Goal: Transaction & Acquisition: Subscribe to service/newsletter

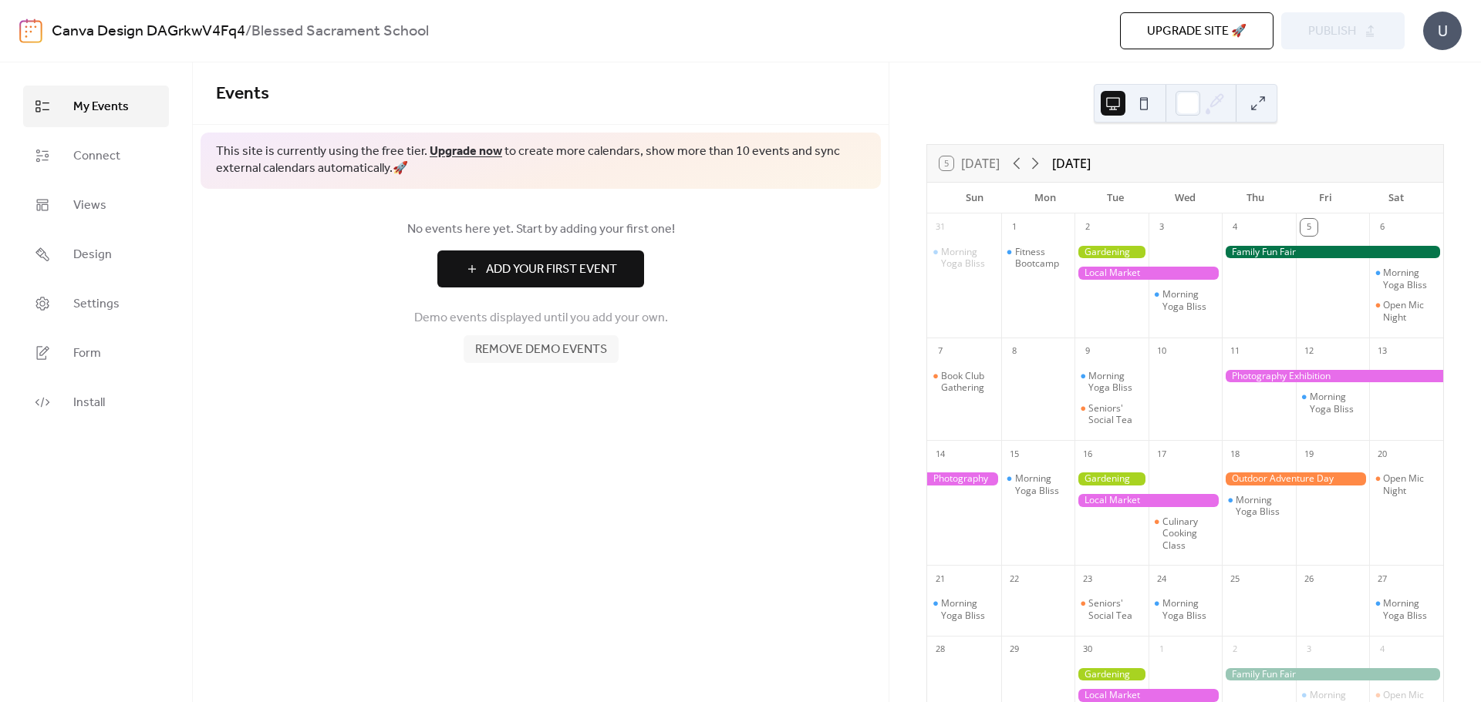
click at [450, 153] on link "Upgrade now" at bounding box center [466, 152] width 72 height 24
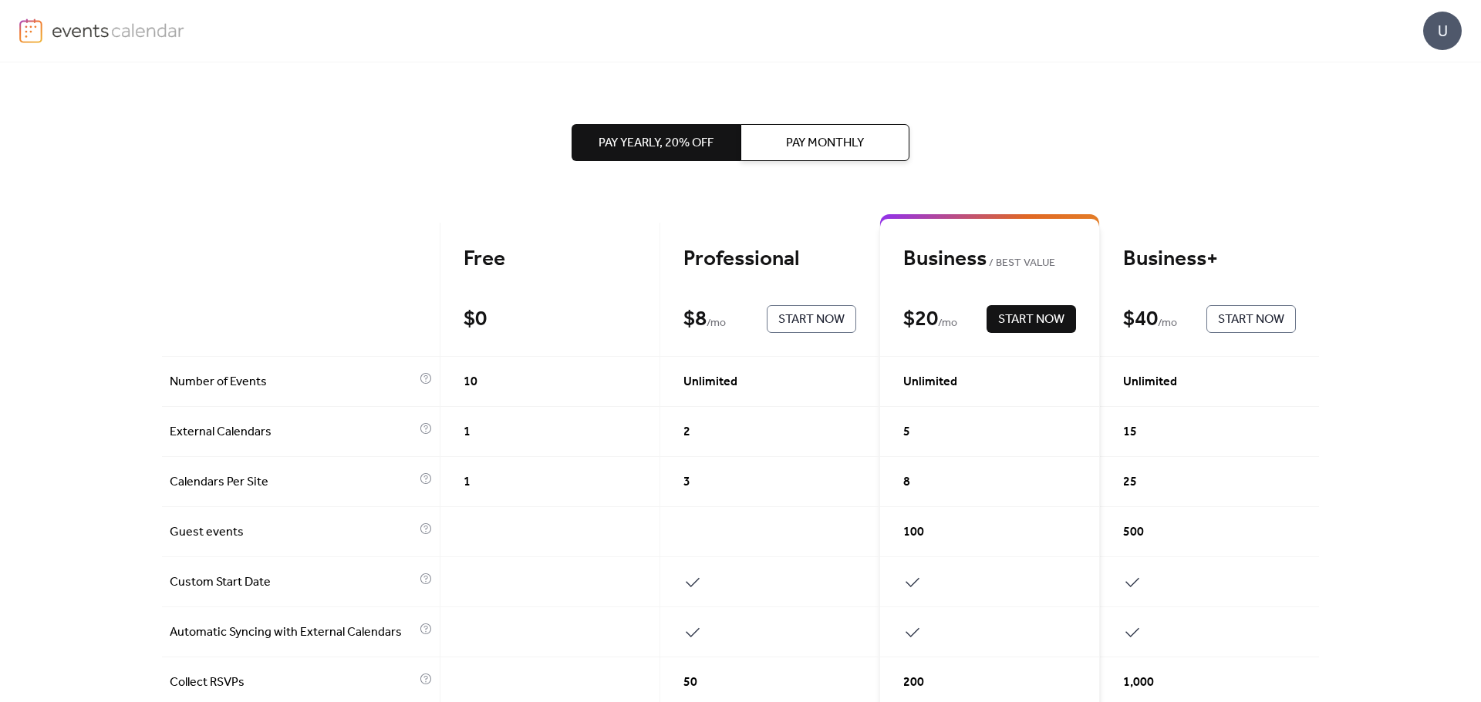
click at [140, 129] on div "Pay Yearly, 20% off Pay Monthly Free $ 0 Start Now Professional $ 8 / mo Start …" at bounding box center [740, 382] width 1481 height 640
click at [24, 33] on img at bounding box center [30, 31] width 23 height 25
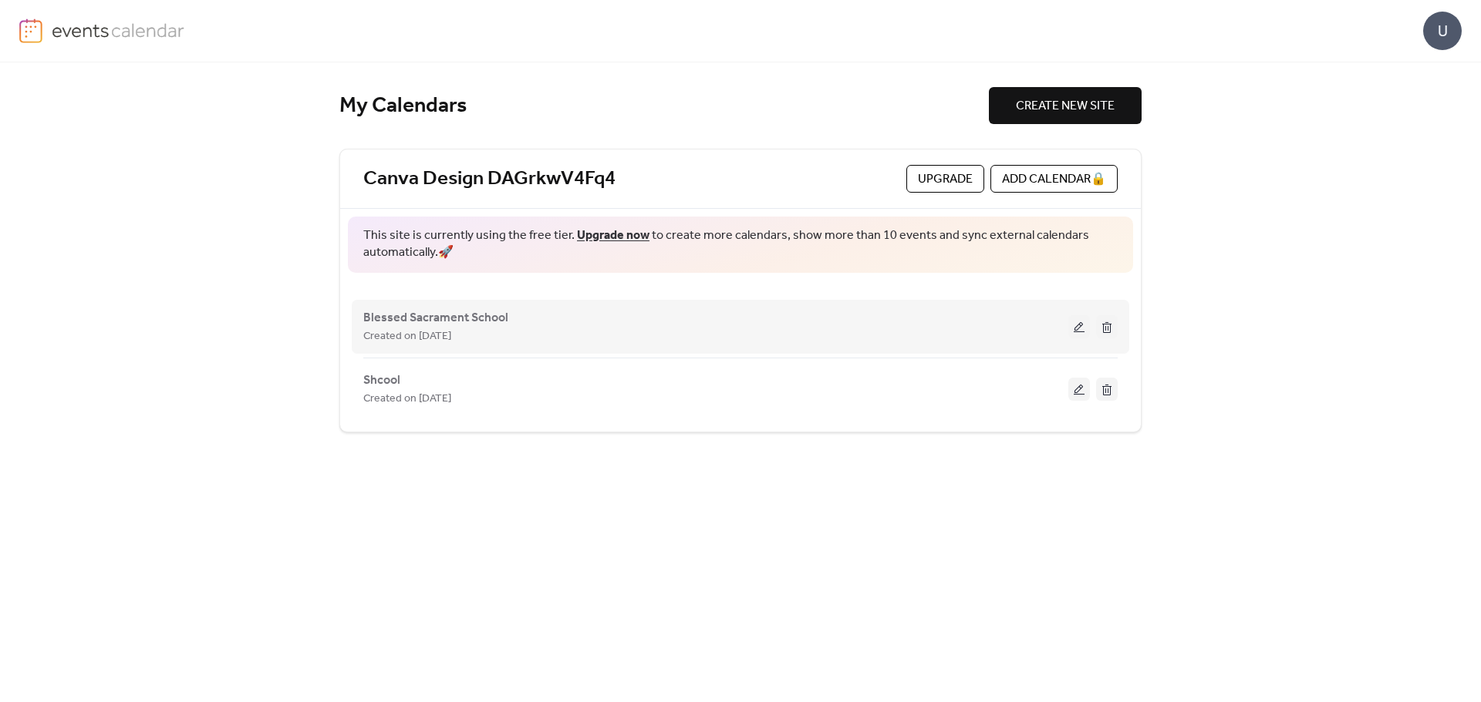
click at [1109, 323] on button at bounding box center [1107, 326] width 22 height 23
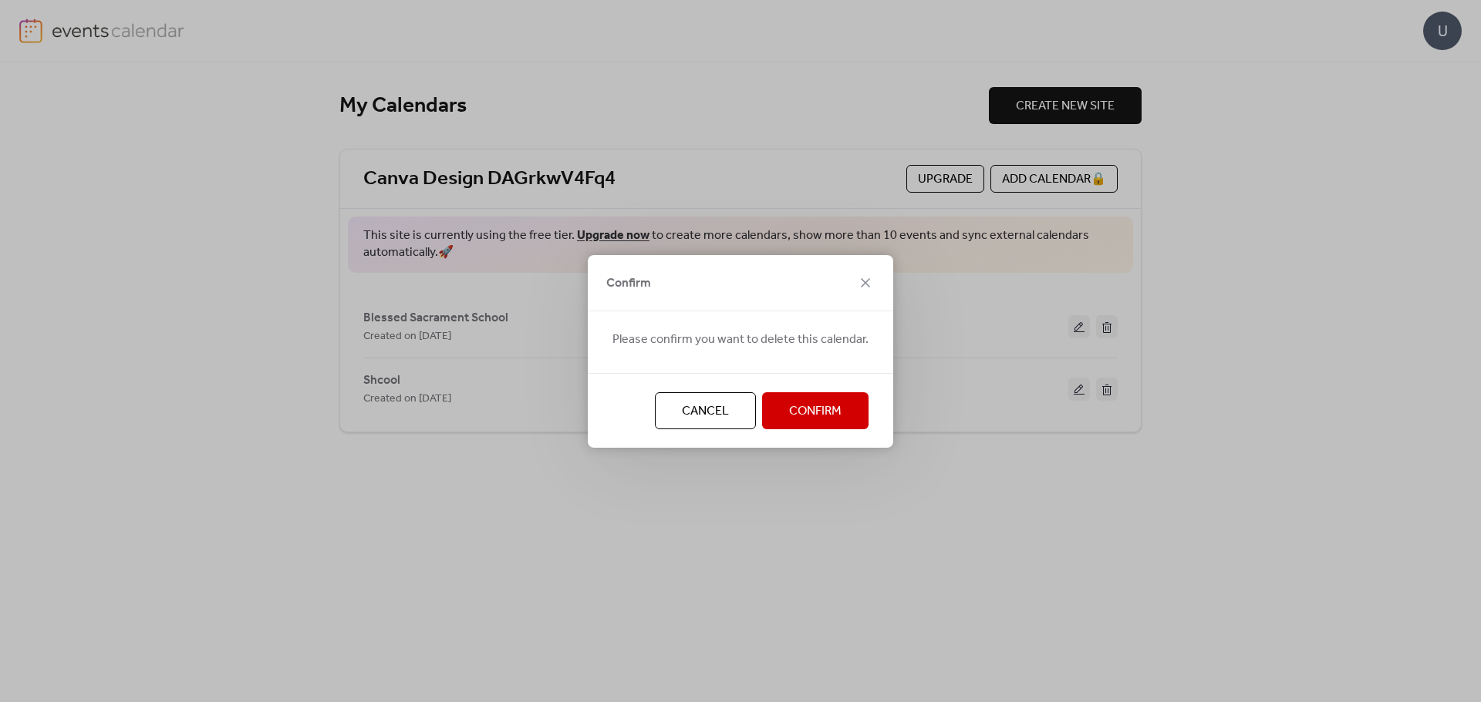
click at [801, 416] on span "Confirm" at bounding box center [815, 412] width 52 height 19
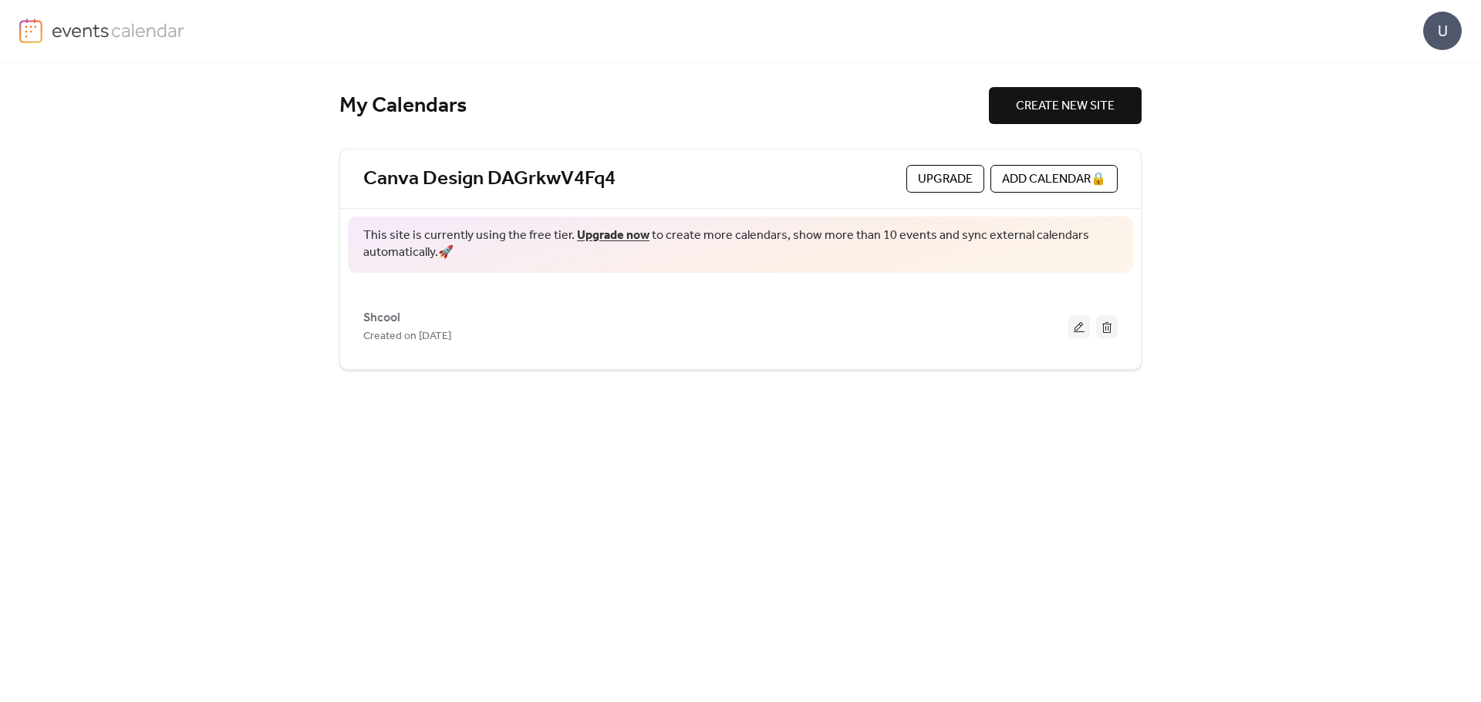
click at [919, 181] on span "Upgrade" at bounding box center [945, 179] width 55 height 19
click at [1029, 180] on div "ADD CALENDAR 🔒" at bounding box center [1053, 179] width 127 height 28
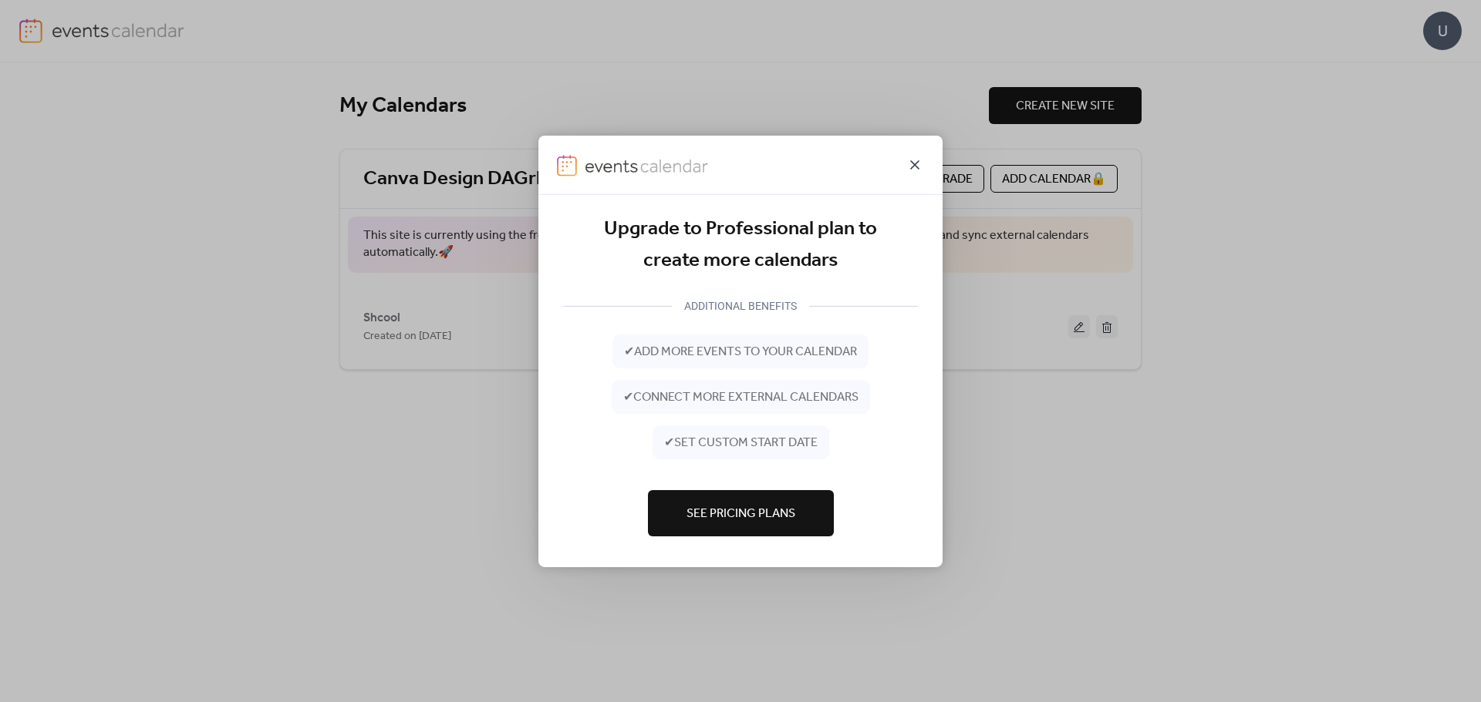
click at [911, 165] on icon at bounding box center [914, 164] width 19 height 19
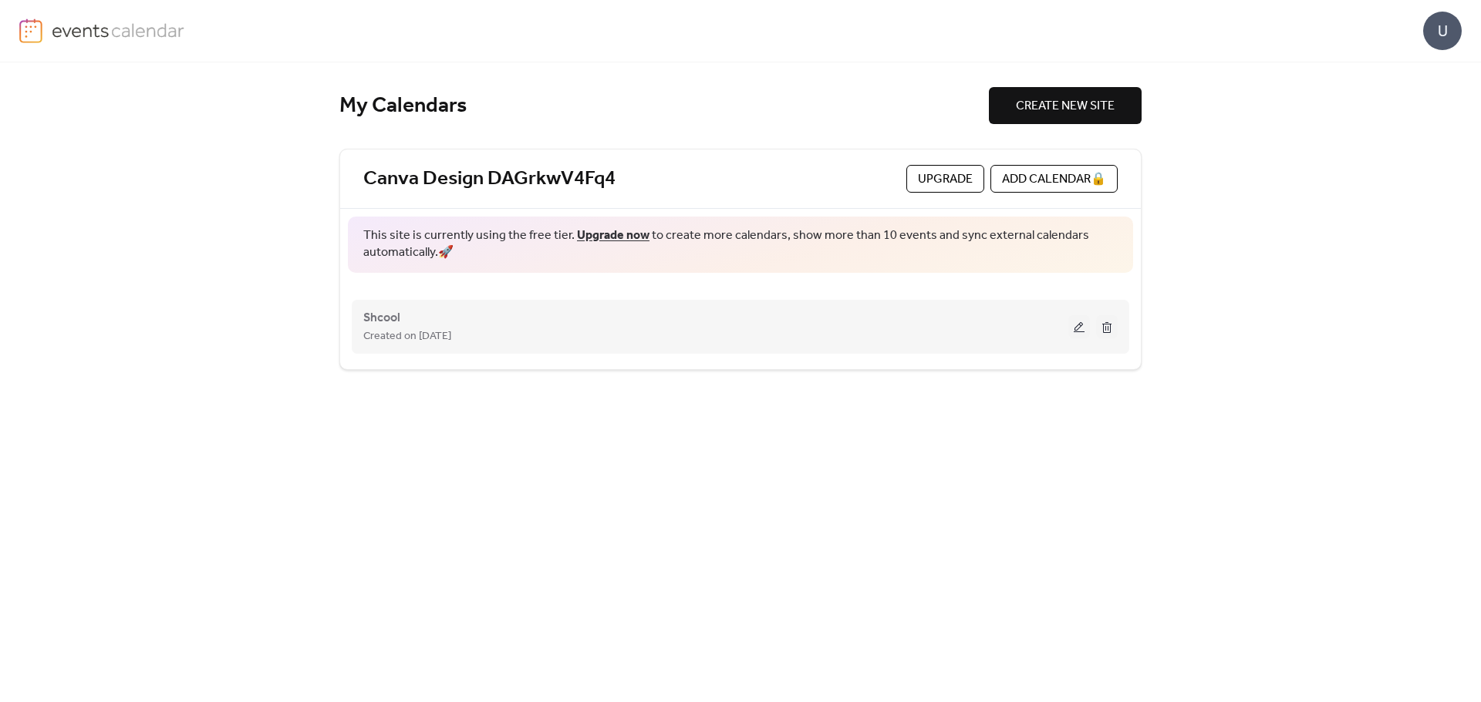
click at [1113, 339] on div "Shcool Created on [DATE]" at bounding box center [740, 327] width 754 height 62
click at [1106, 322] on button at bounding box center [1107, 326] width 22 height 23
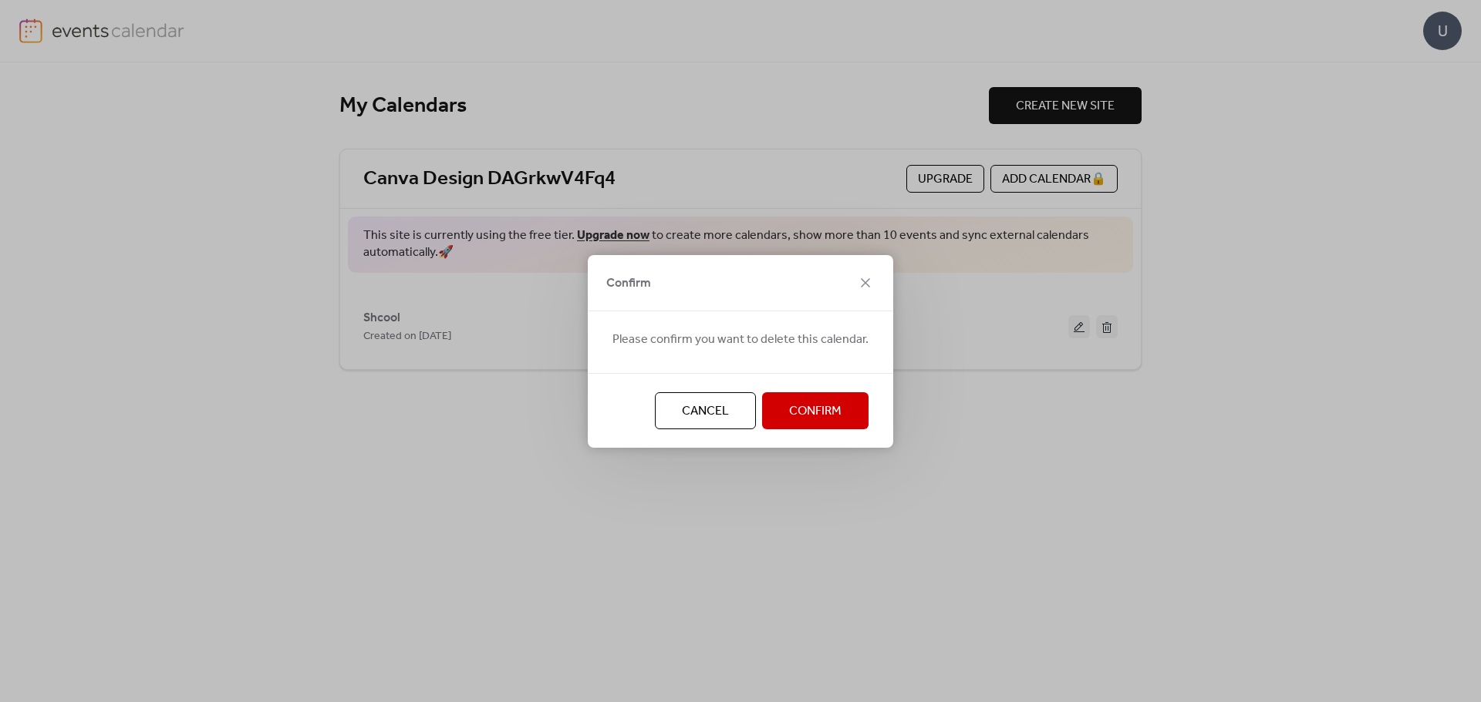
click at [791, 414] on span "Confirm" at bounding box center [815, 412] width 52 height 19
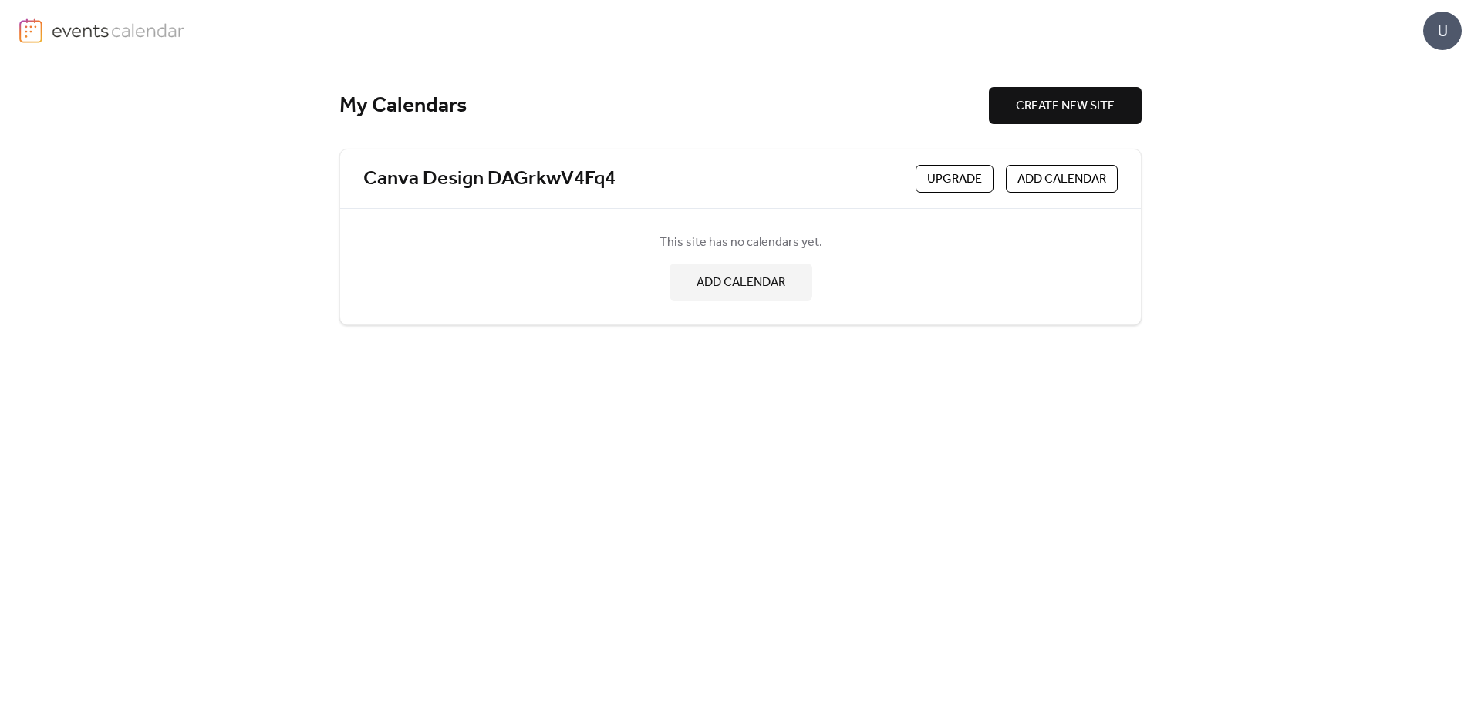
click at [696, 289] on span "ADD CALENDAR" at bounding box center [740, 283] width 89 height 19
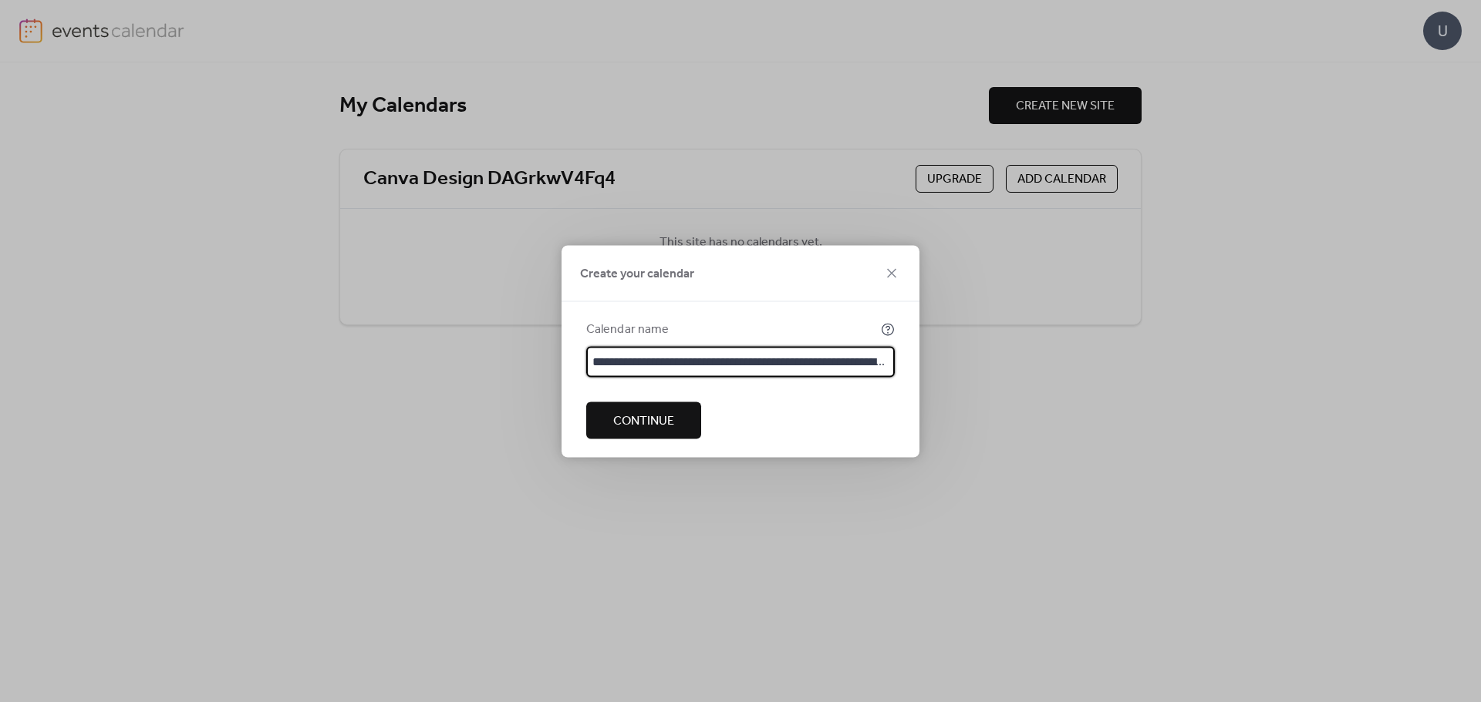
scroll to position [0, 437]
type input "**********"
click at [662, 417] on span "Continue" at bounding box center [643, 421] width 61 height 19
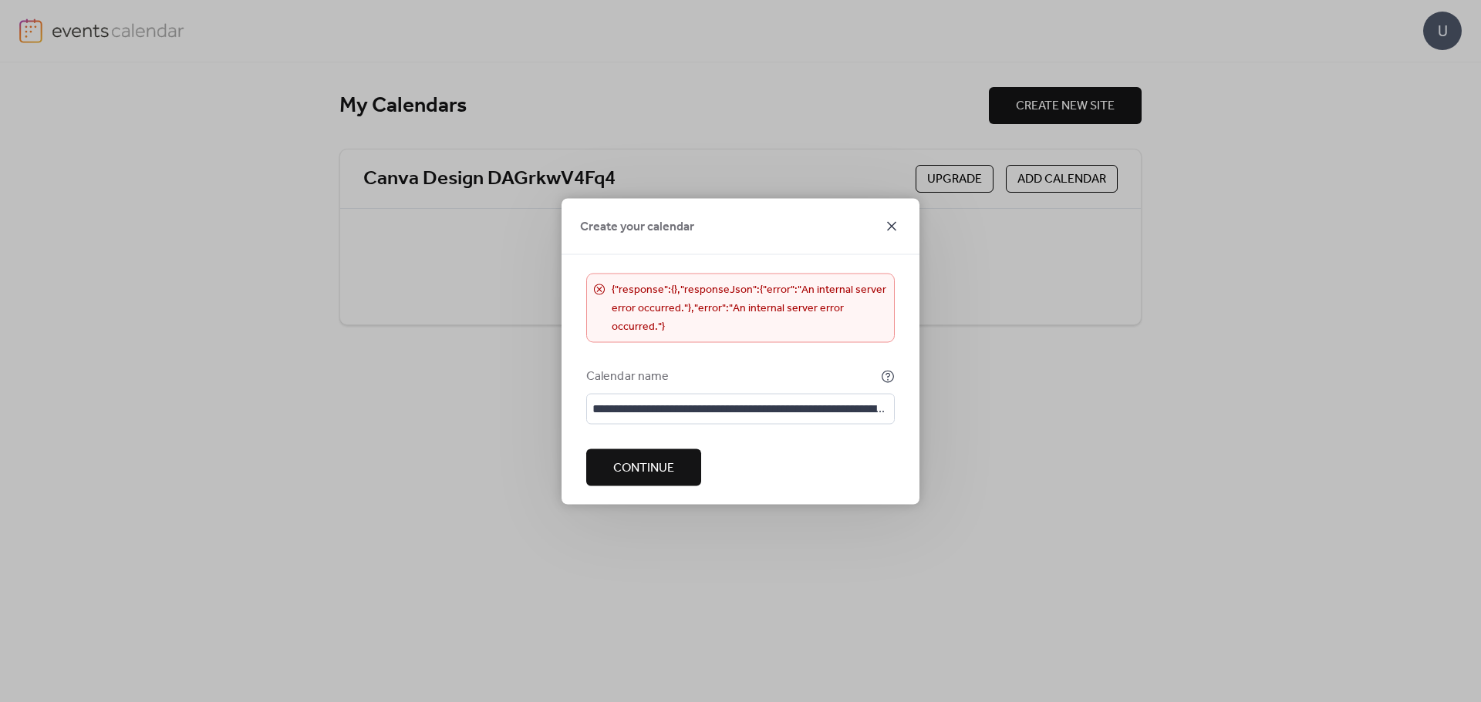
click at [883, 231] on icon at bounding box center [891, 226] width 19 height 19
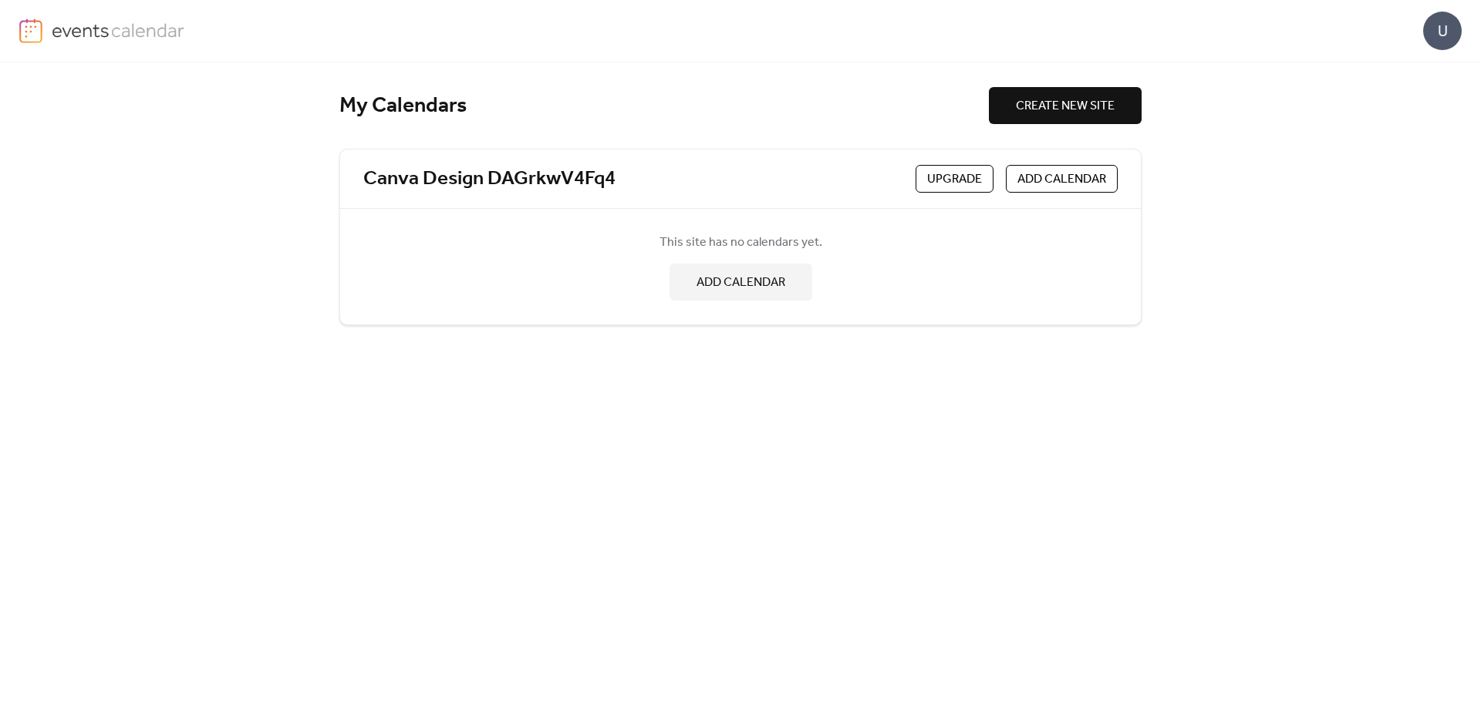
click at [1040, 185] on span "ADD CALENDAR" at bounding box center [1061, 179] width 89 height 19
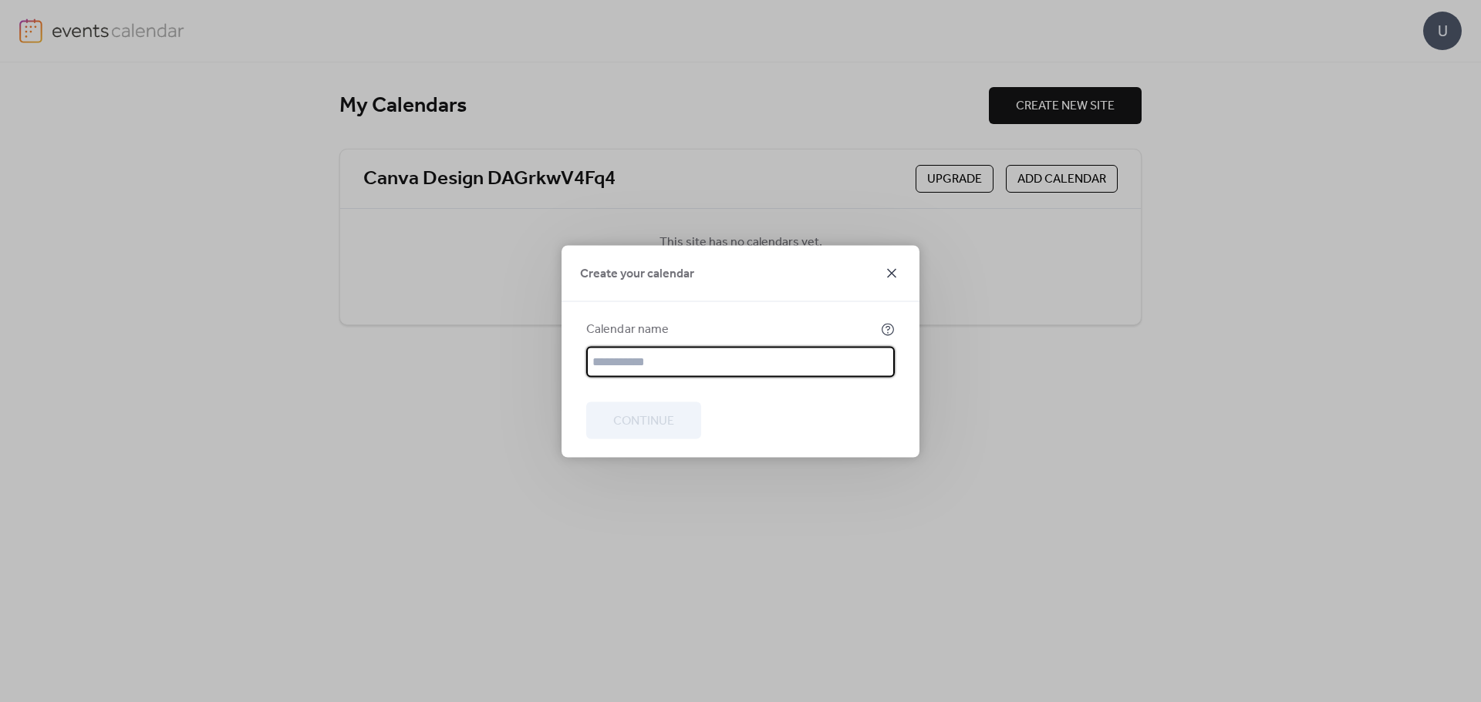
click at [897, 277] on icon at bounding box center [891, 273] width 19 height 19
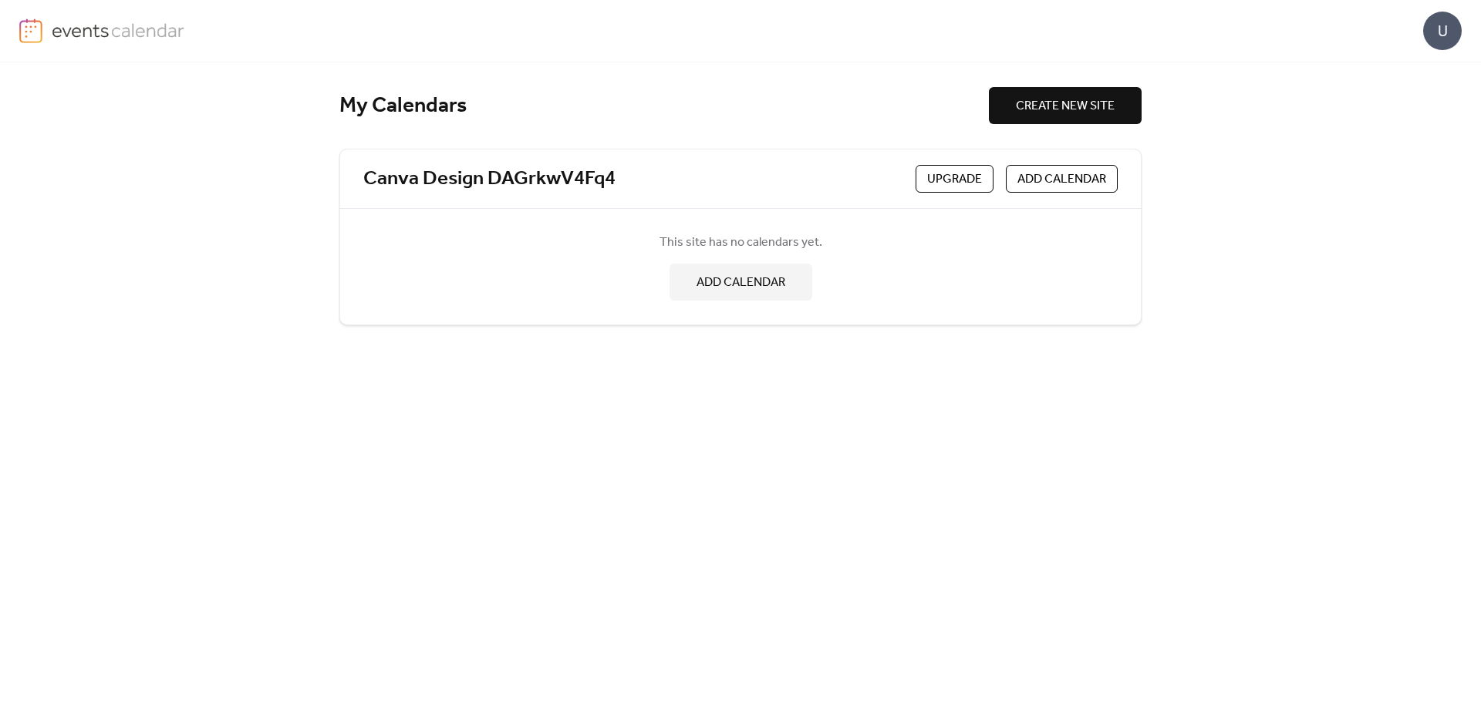
click at [963, 182] on span "Upgrade" at bounding box center [954, 179] width 55 height 19
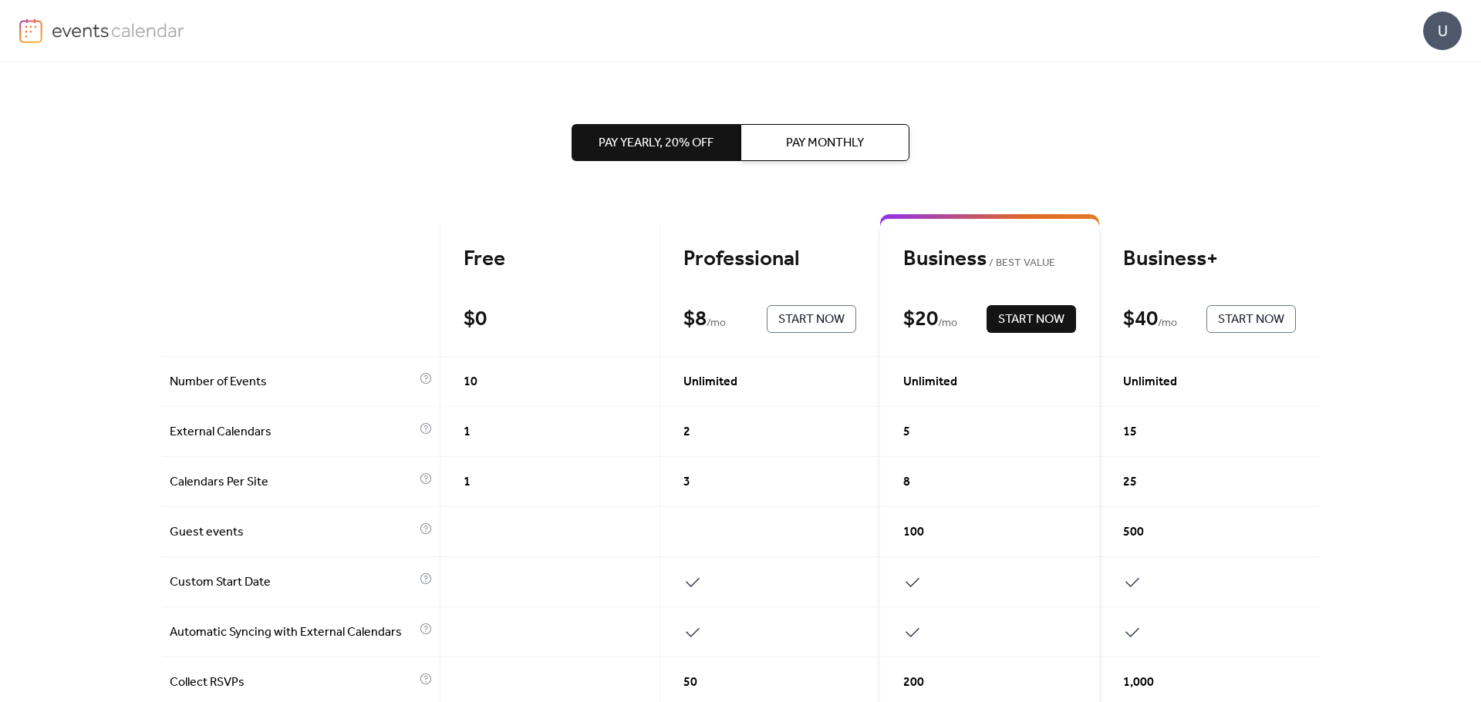
click at [483, 483] on div "1" at bounding box center [550, 482] width 220 height 50
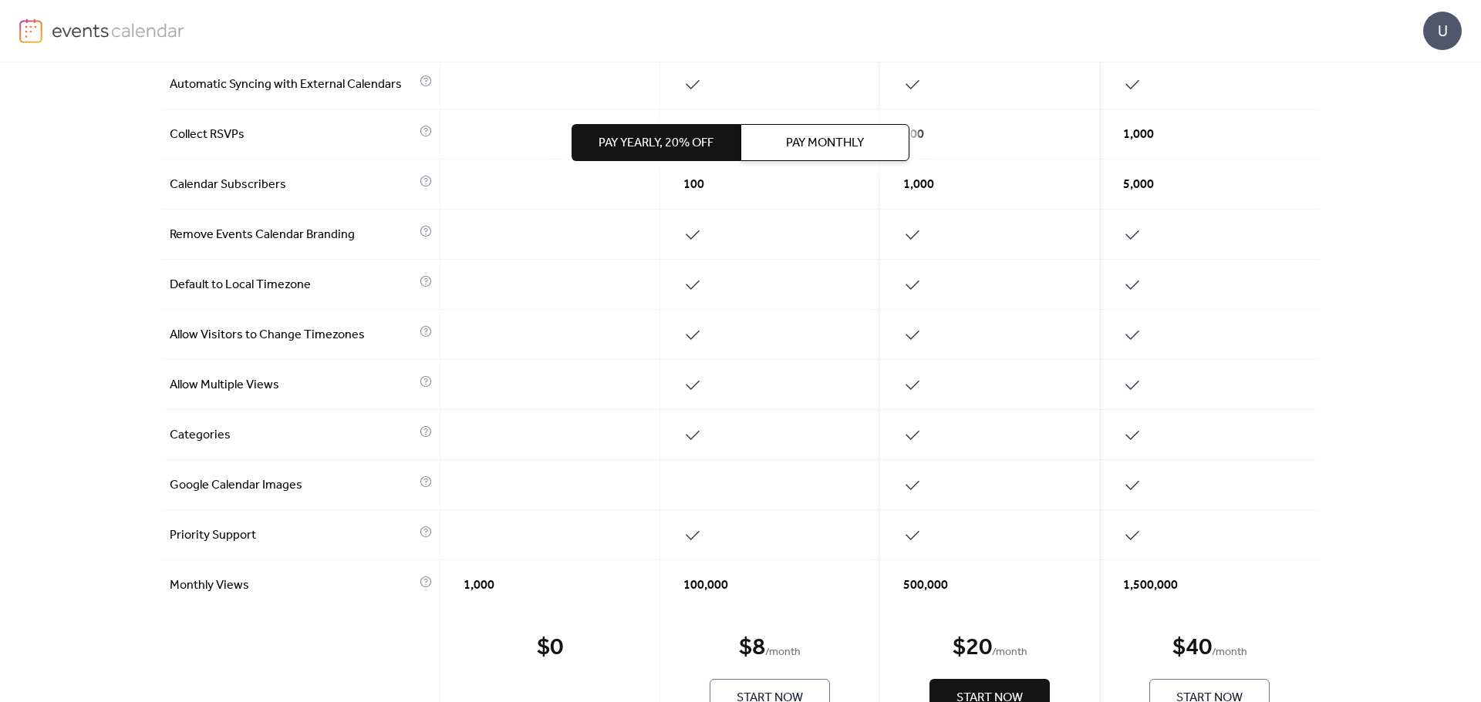
scroll to position [616, 0]
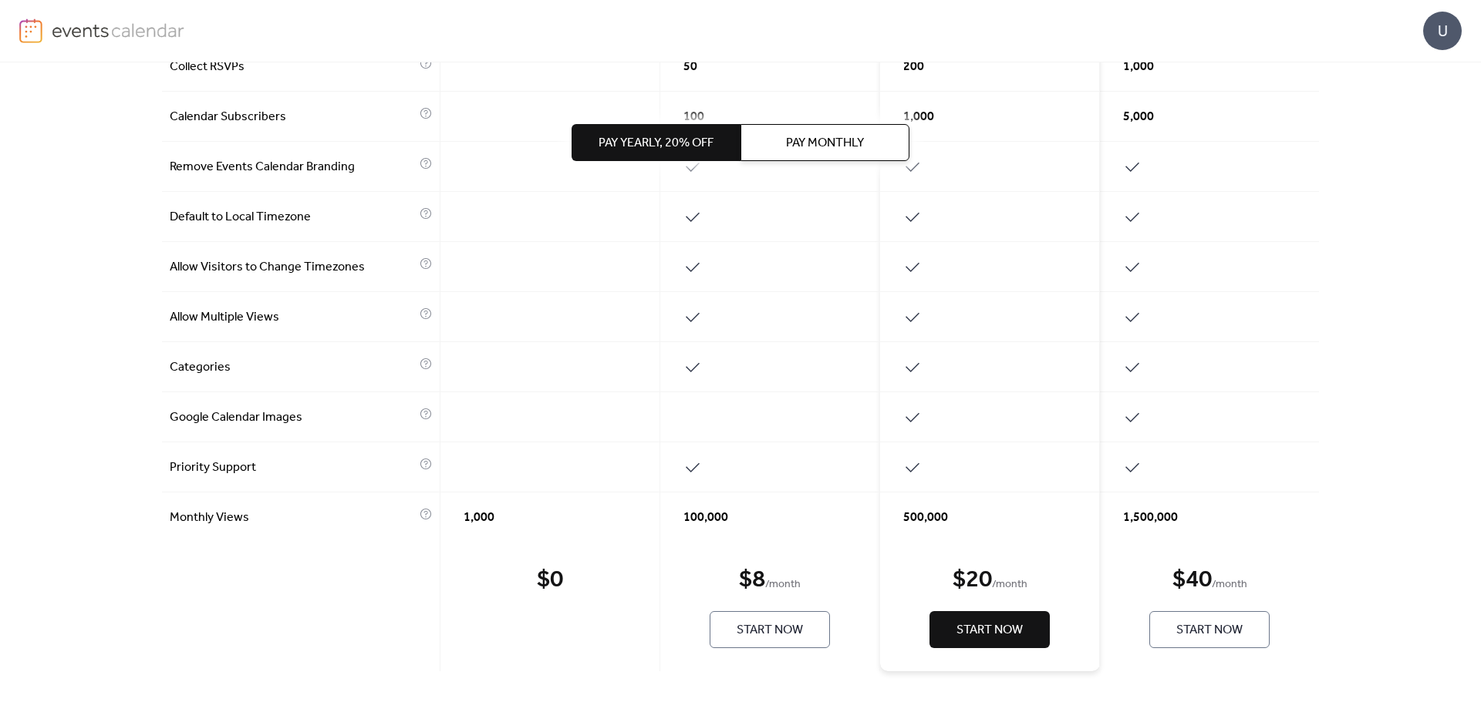
click at [551, 581] on div "$ 0" at bounding box center [550, 580] width 26 height 31
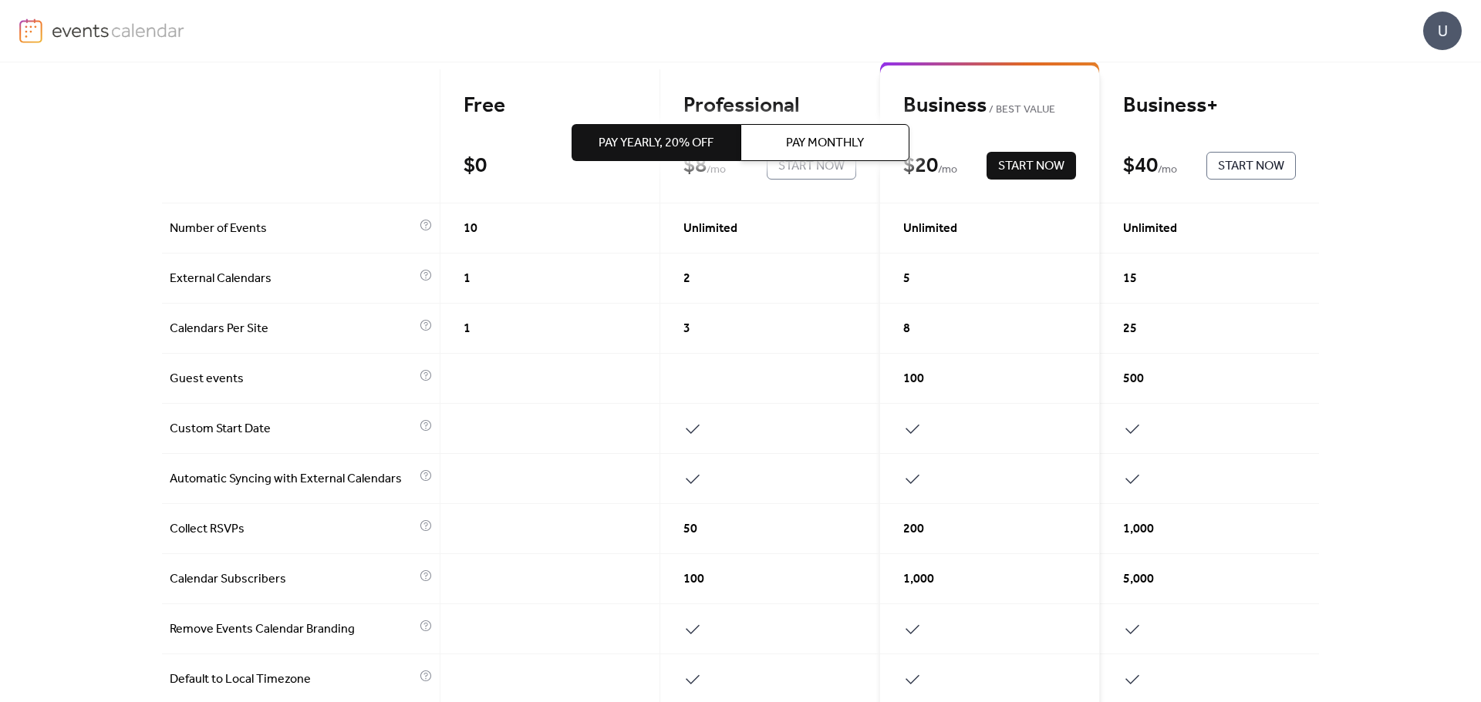
scroll to position [0, 0]
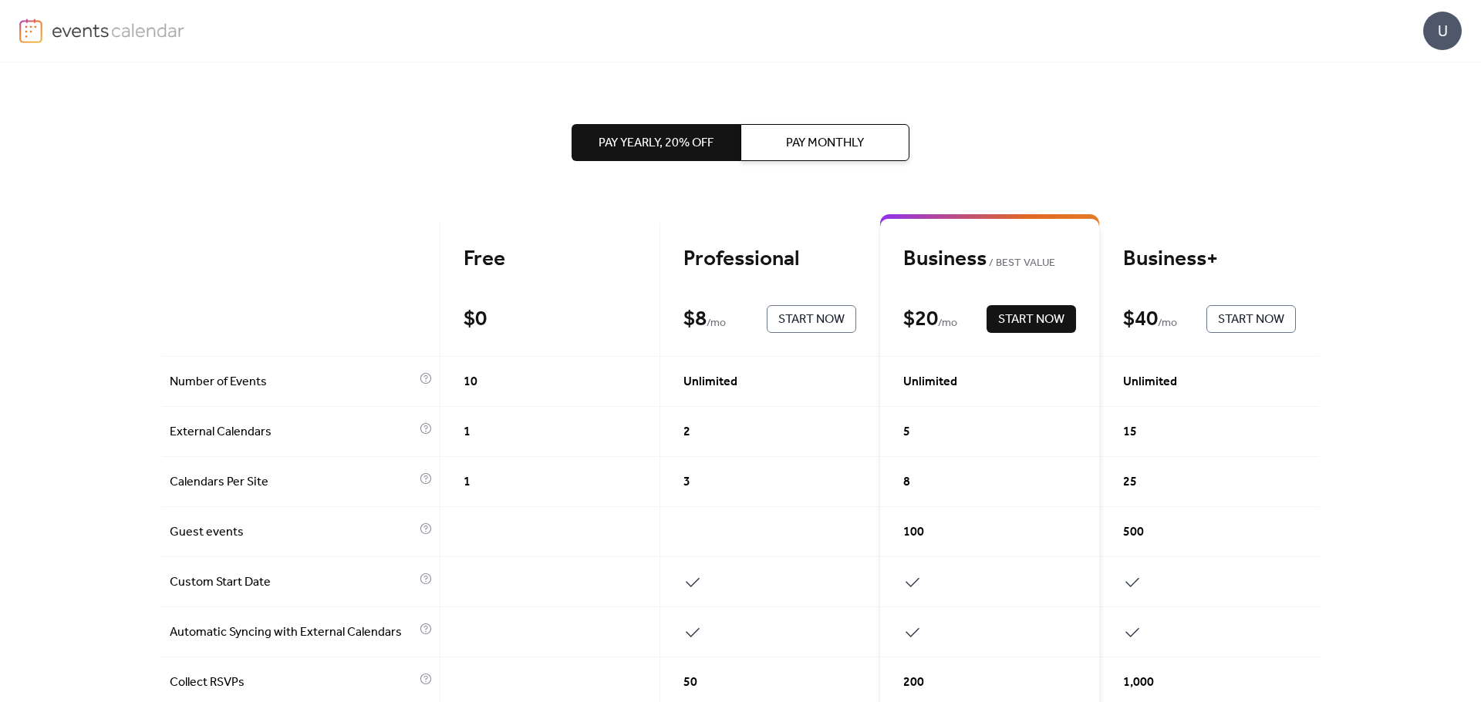
click at [621, 210] on div "Pay Yearly, 20% off Pay Monthly" at bounding box center [740, 142] width 338 height 160
click at [40, 30] on img at bounding box center [30, 31] width 23 height 25
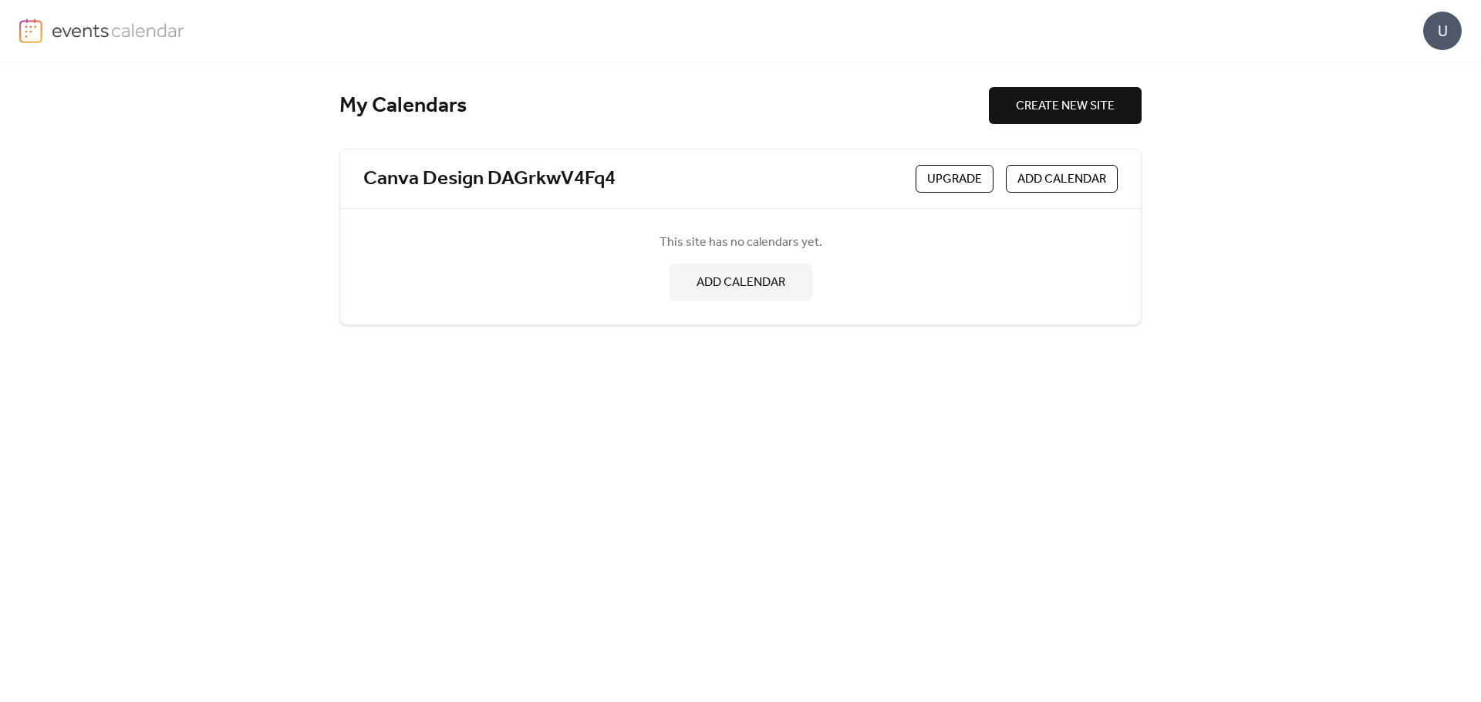
click at [969, 174] on span "Upgrade" at bounding box center [954, 179] width 55 height 19
